Goal: Transaction & Acquisition: Obtain resource

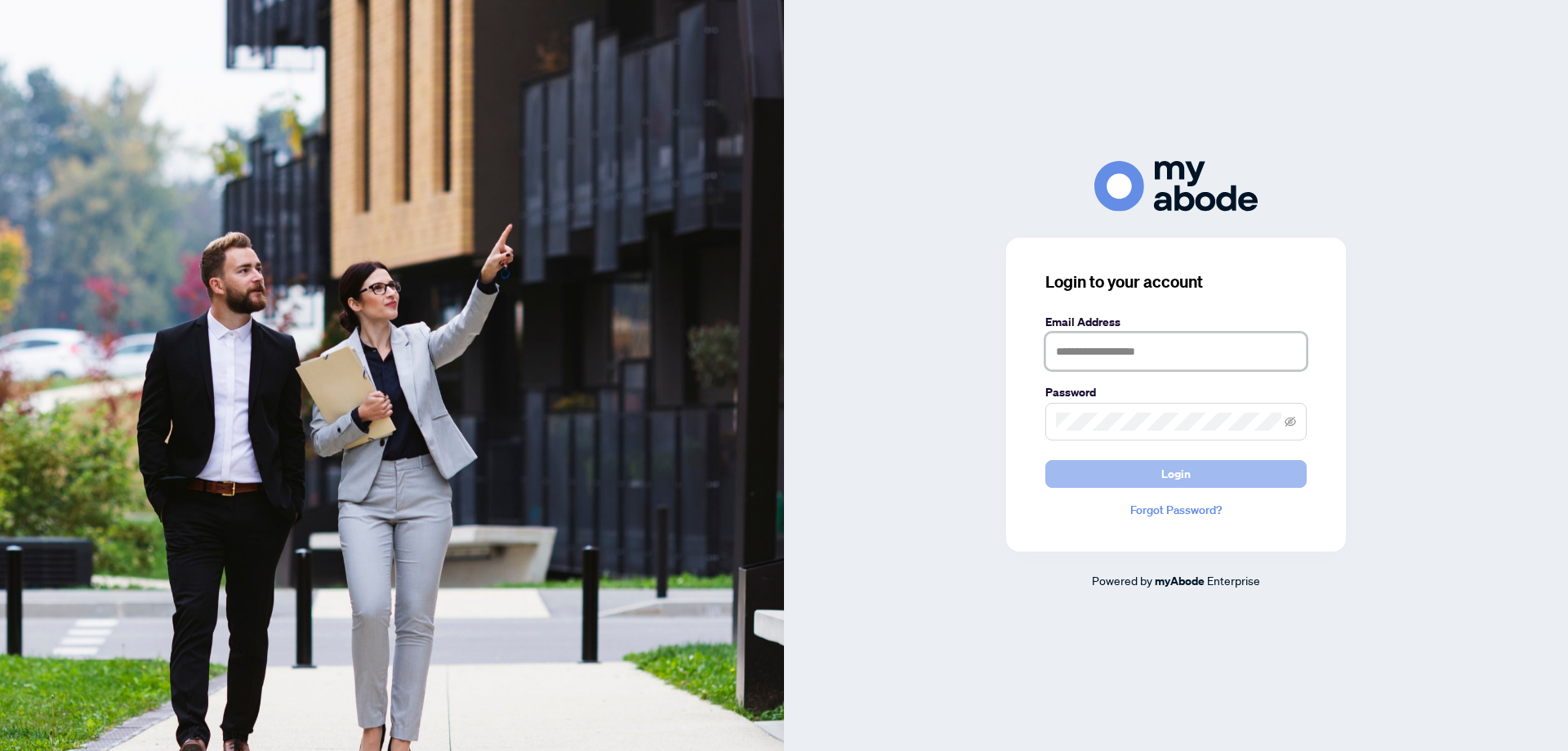
type input "**********"
click at [1182, 474] on span "Login" at bounding box center [1176, 474] width 30 height 26
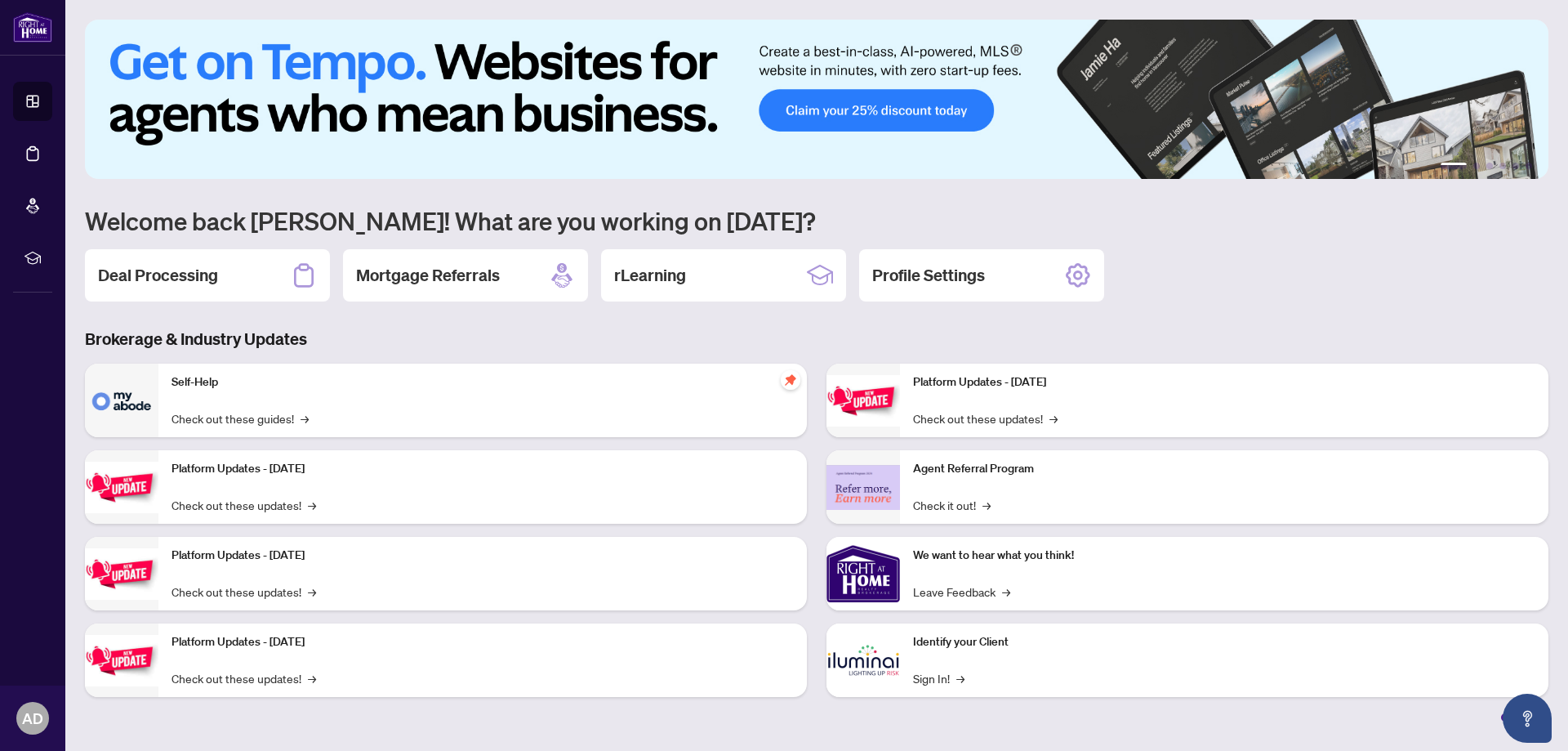
click at [183, 273] on h2 "Deal Processing" at bounding box center [158, 275] width 120 height 23
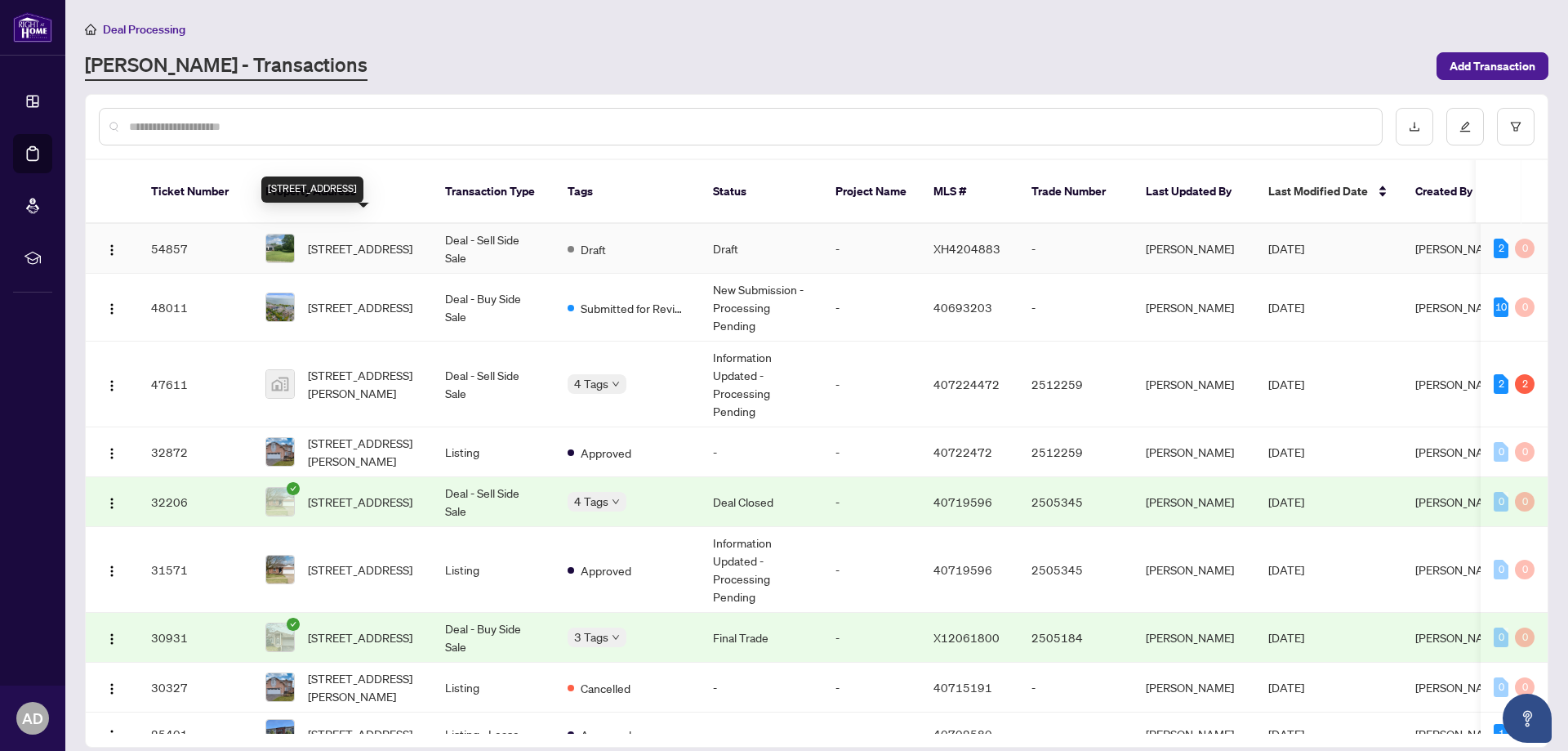
click at [352, 240] on span "7385 Milburough Line, Milton, ON L0P 1B0, Canada" at bounding box center [360, 249] width 105 height 18
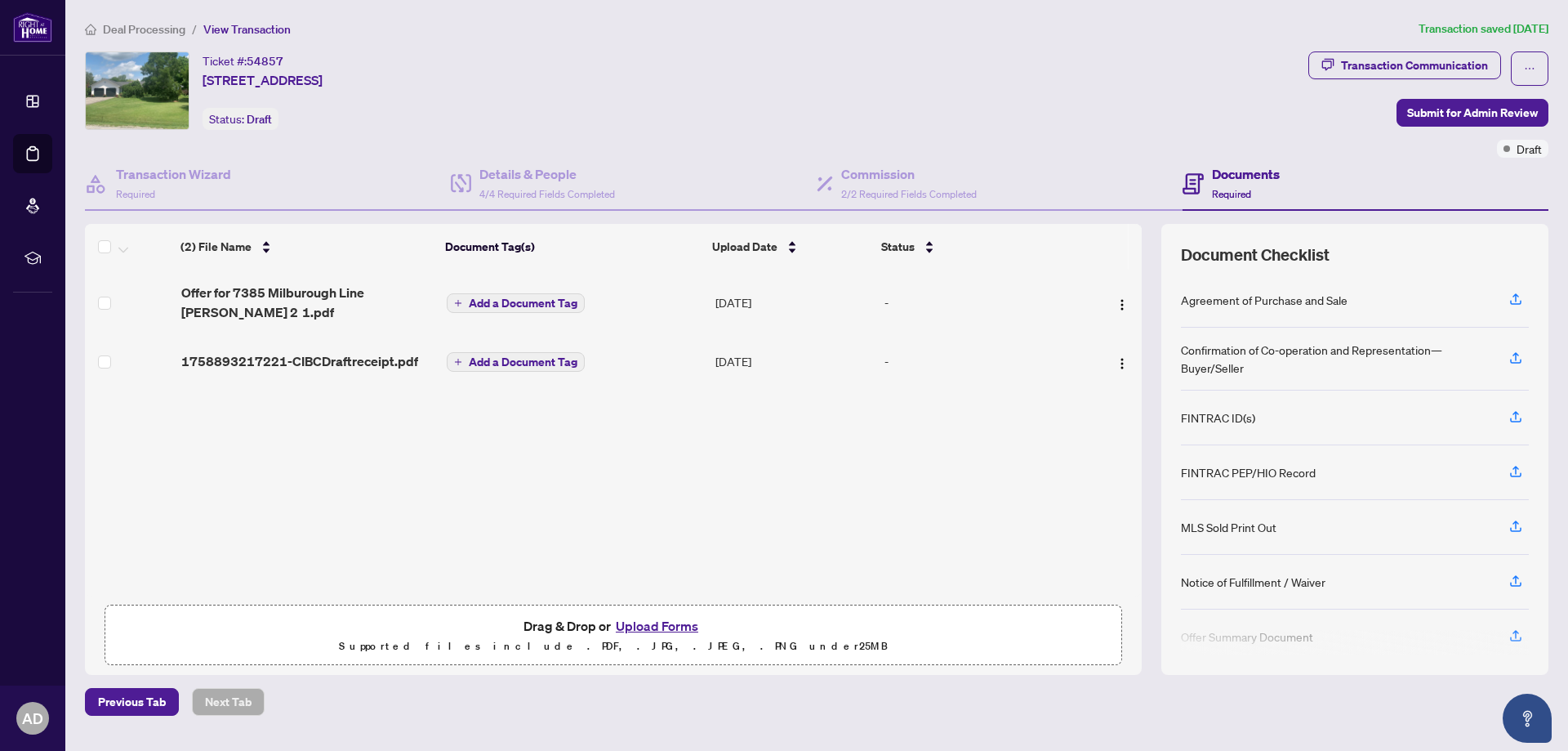
click at [629, 624] on button "Upload Forms" at bounding box center [657, 626] width 92 height 21
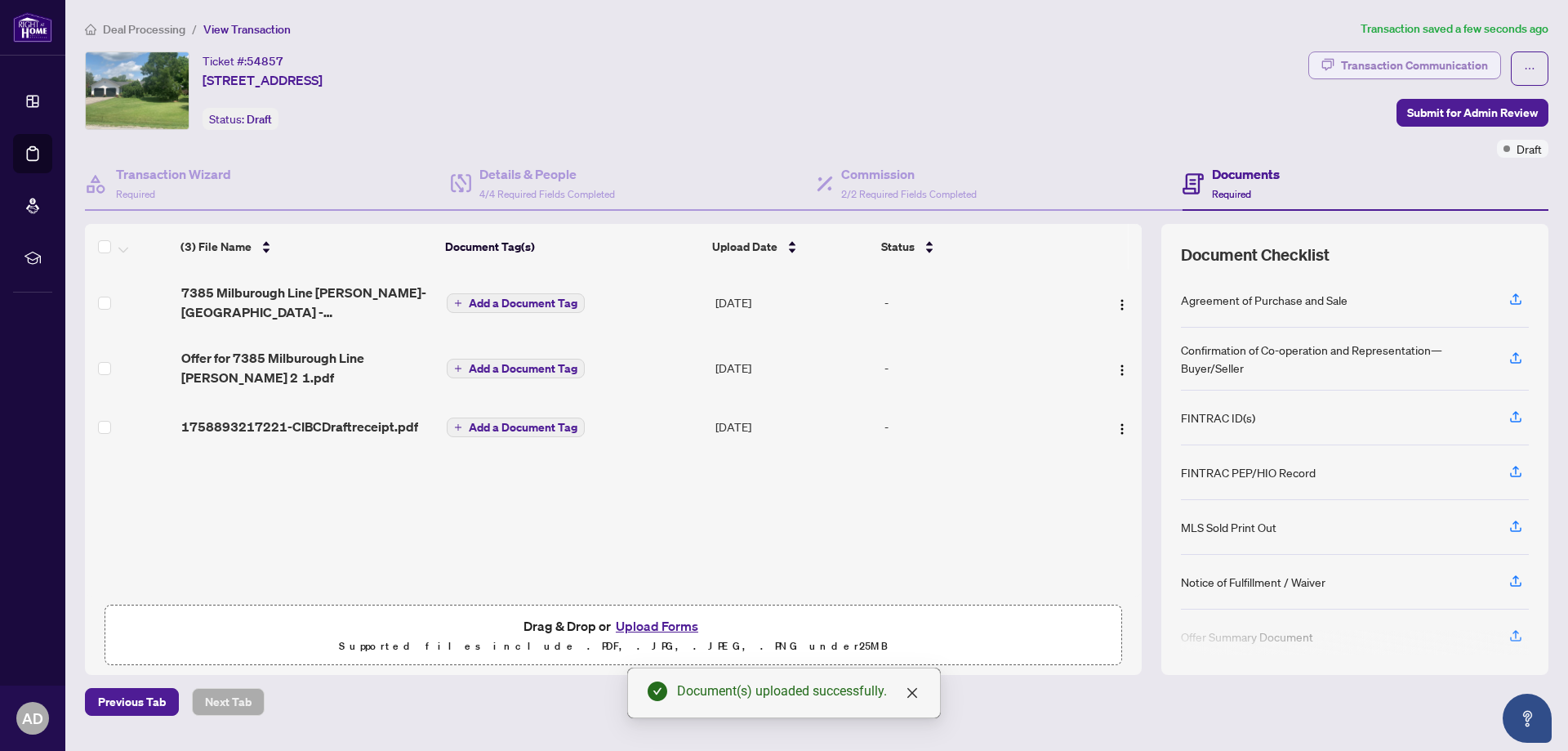
click at [1450, 65] on div "Transaction Communication" at bounding box center [1414, 65] width 147 height 26
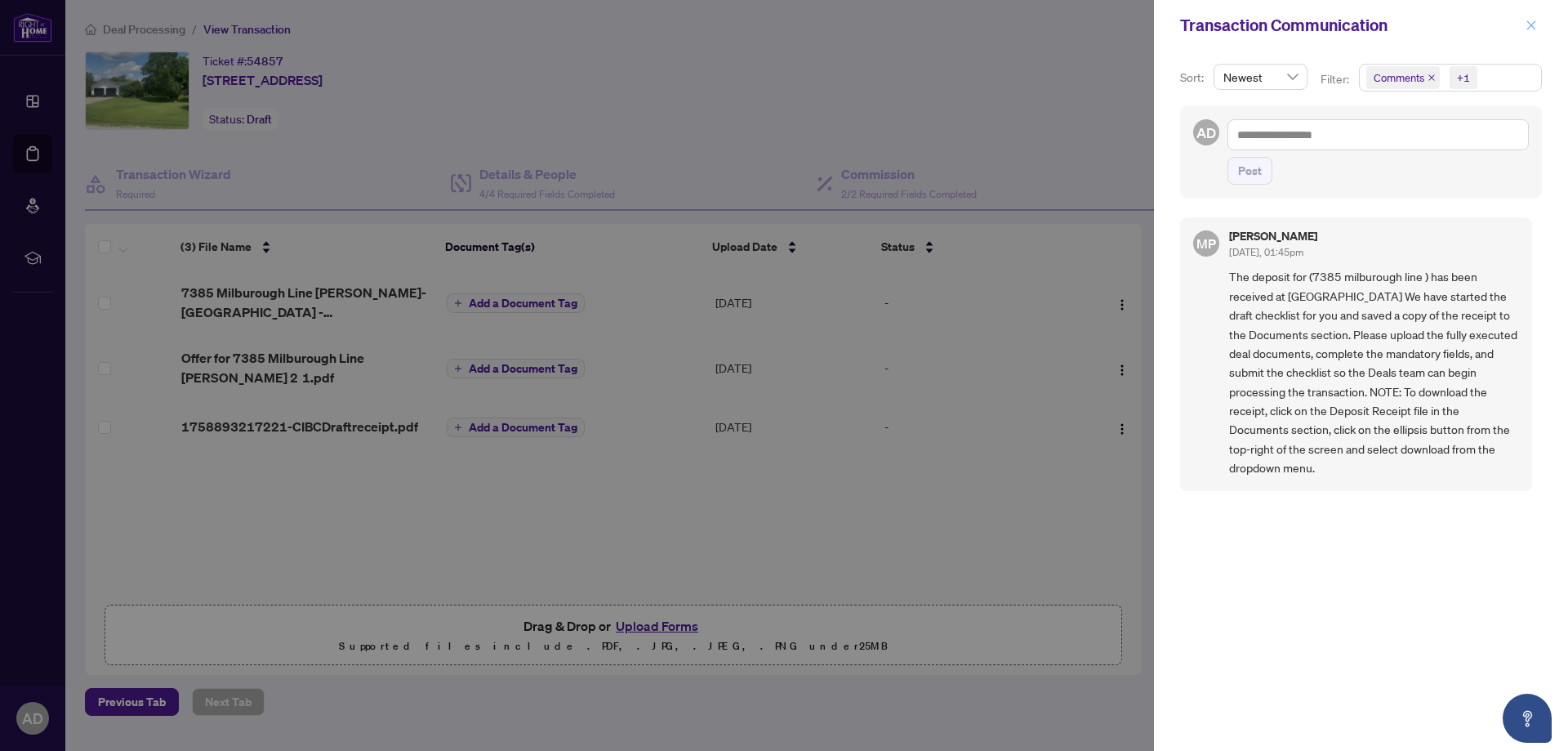
click at [1528, 24] on icon "close" at bounding box center [1531, 26] width 12 height 12
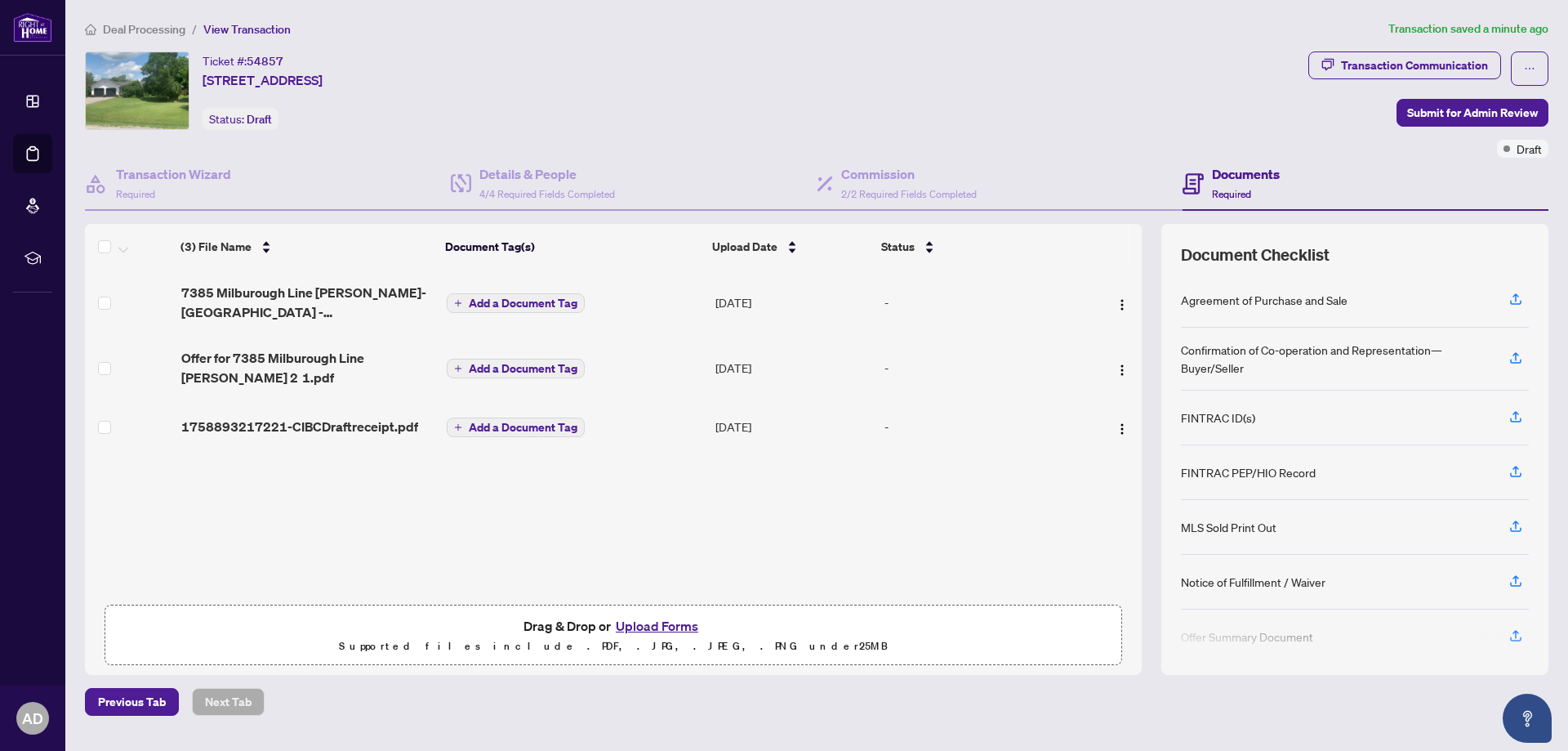
click at [526, 425] on span "Add a Document Tag" at bounding box center [523, 427] width 109 height 12
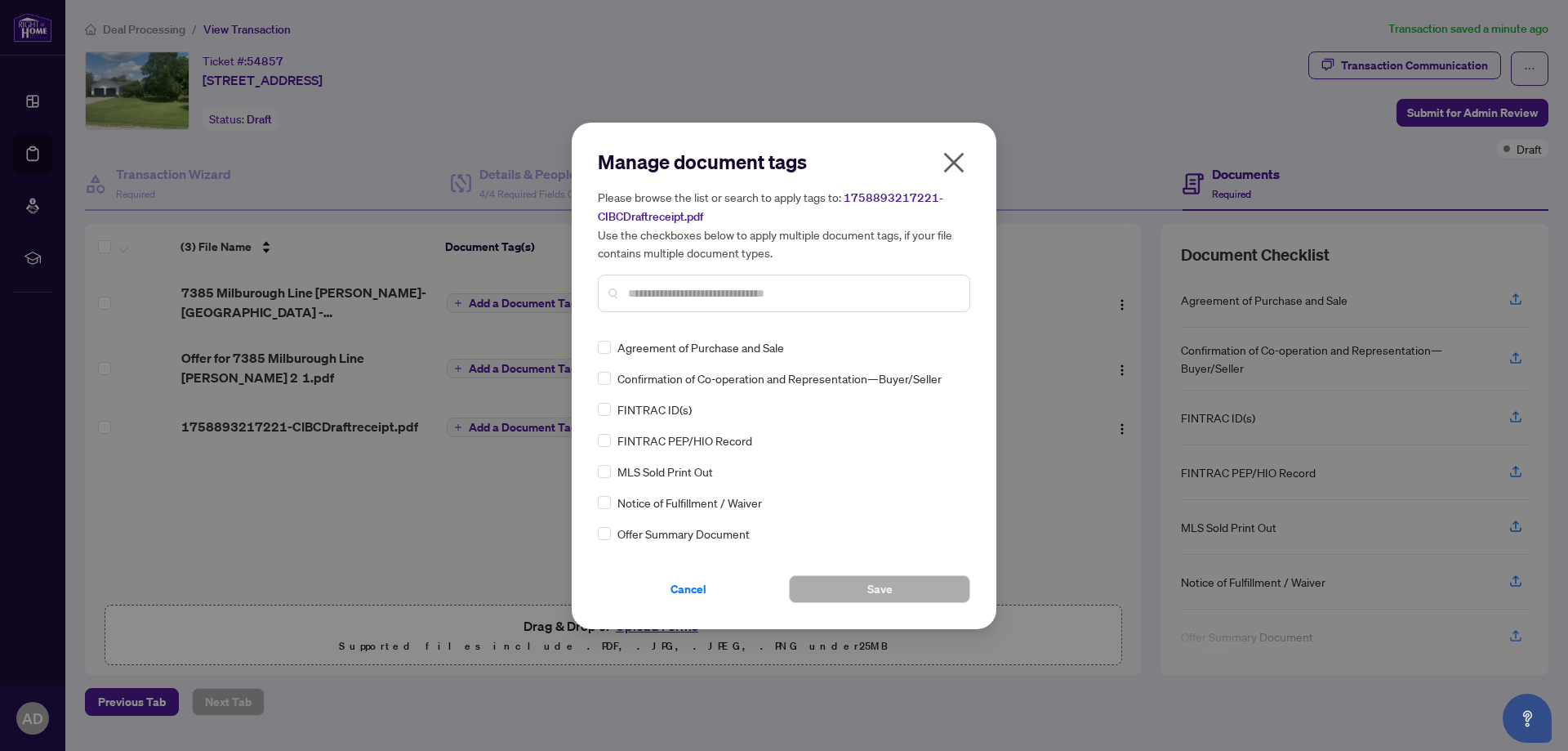
click at [949, 164] on icon "close" at bounding box center [954, 163] width 26 height 26
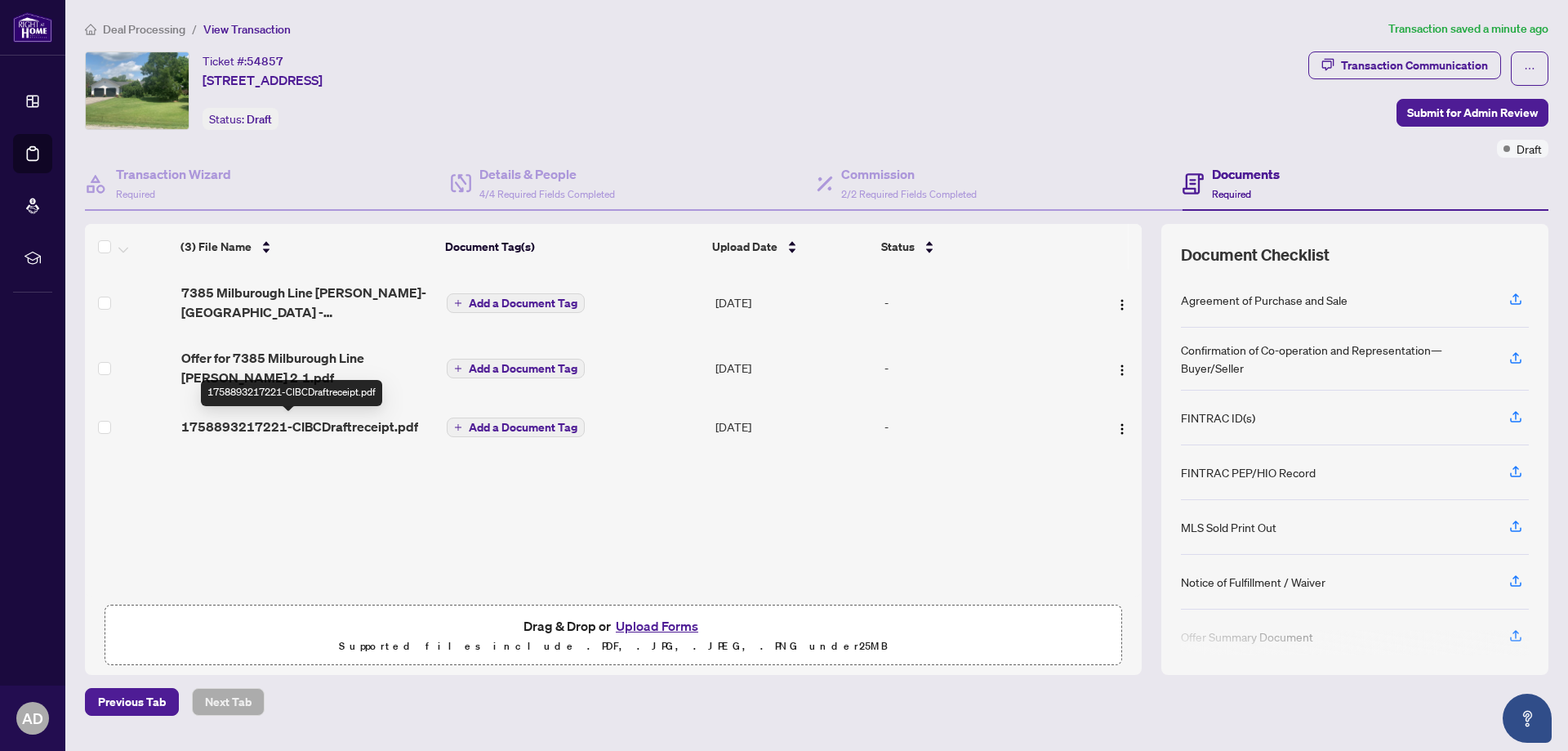
click at [303, 423] on span "1758893217221-CIBCDraftreceipt.pdf" at bounding box center [300, 426] width 237 height 20
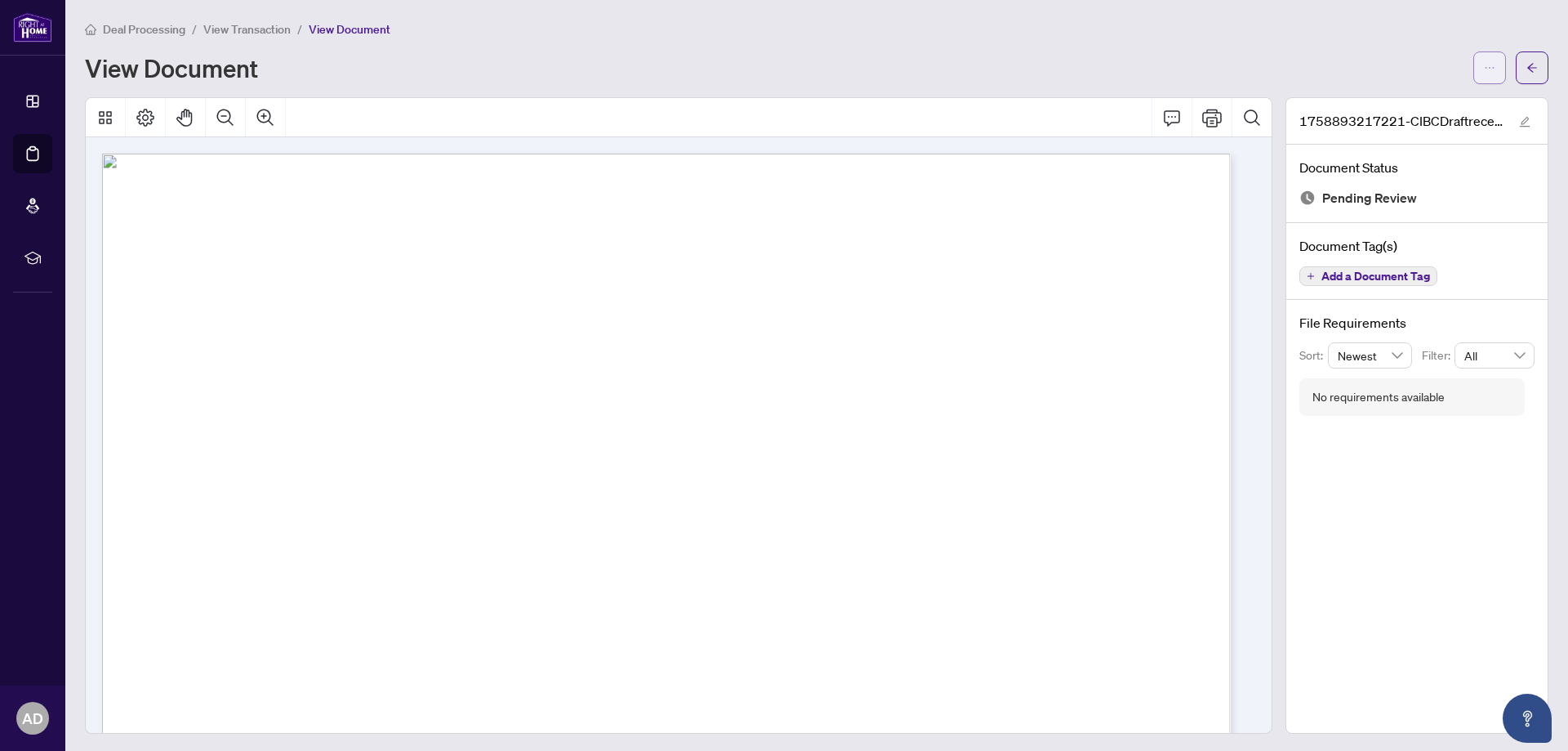
click at [1484, 64] on icon "ellipsis" at bounding box center [1490, 68] width 12 height 12
click at [1390, 102] on span "Download" at bounding box center [1419, 104] width 124 height 18
